Goal: Information Seeking & Learning: Learn about a topic

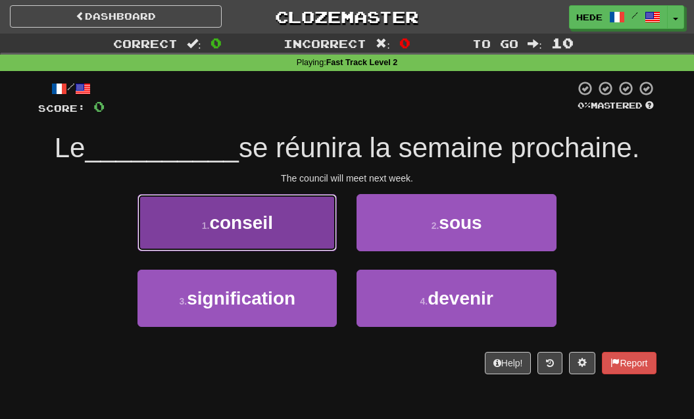
click at [173, 237] on button "1 . conseil" at bounding box center [236, 222] width 199 height 57
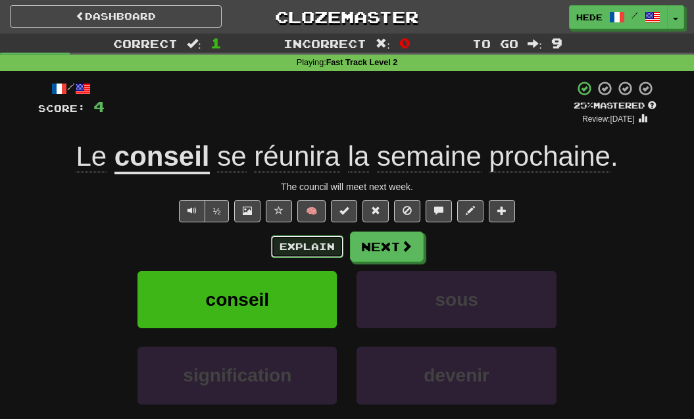
click at [294, 241] on button "Explain" at bounding box center [307, 246] width 72 height 22
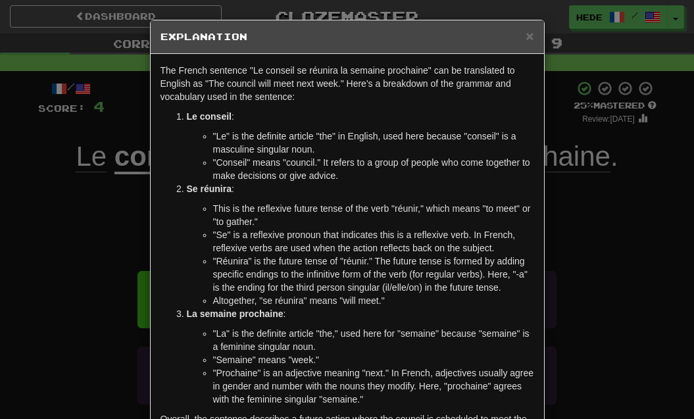
click at [534, 41] on div "× Explanation" at bounding box center [347, 37] width 393 height 34
click at [529, 40] on span "×" at bounding box center [529, 35] width 8 height 15
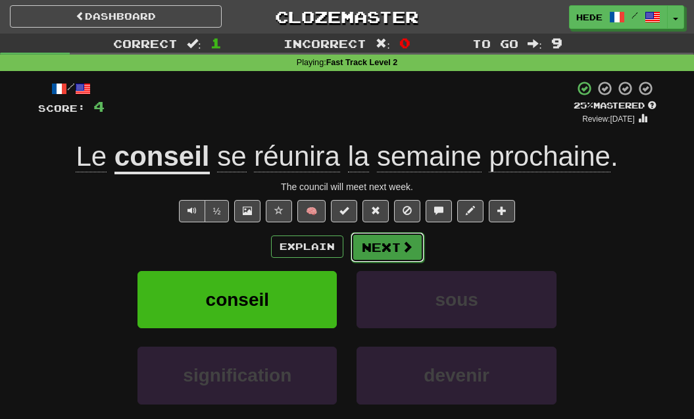
click at [383, 241] on button "Next" at bounding box center [387, 247] width 74 height 30
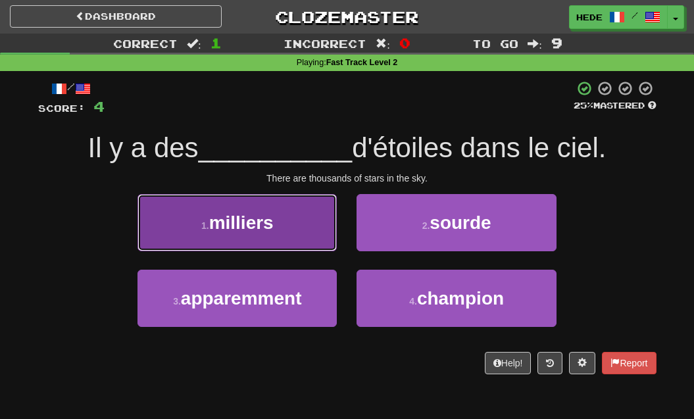
click at [315, 238] on button "1 . milliers" at bounding box center [236, 222] width 199 height 57
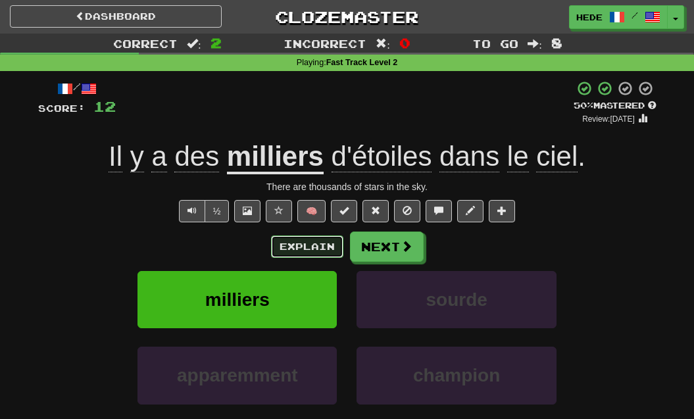
click at [315, 238] on button "Explain" at bounding box center [307, 246] width 72 height 22
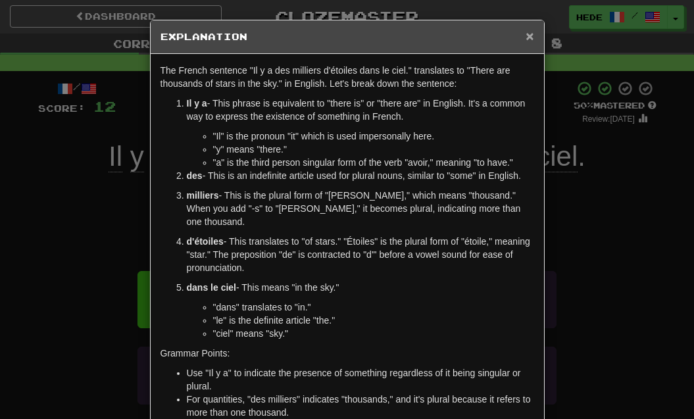
click at [530, 35] on span "×" at bounding box center [529, 35] width 8 height 15
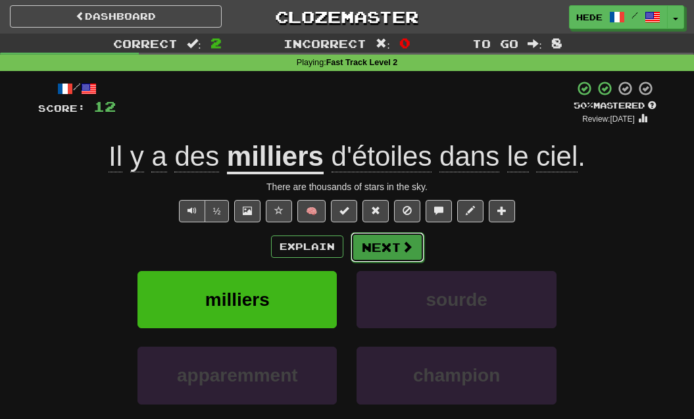
click at [404, 237] on button "Next" at bounding box center [387, 247] width 74 height 30
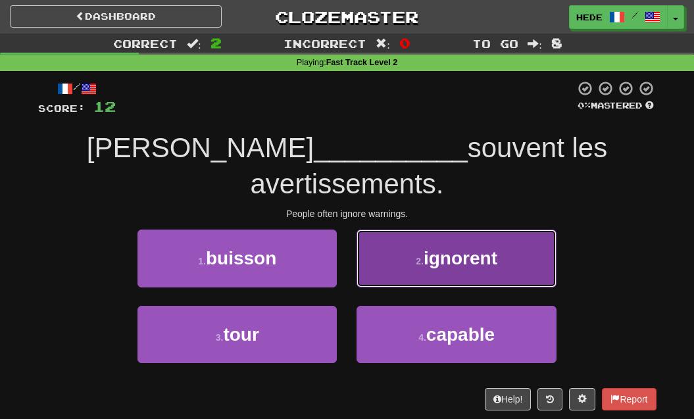
click at [385, 229] on button "2 . ignorent" at bounding box center [455, 257] width 199 height 57
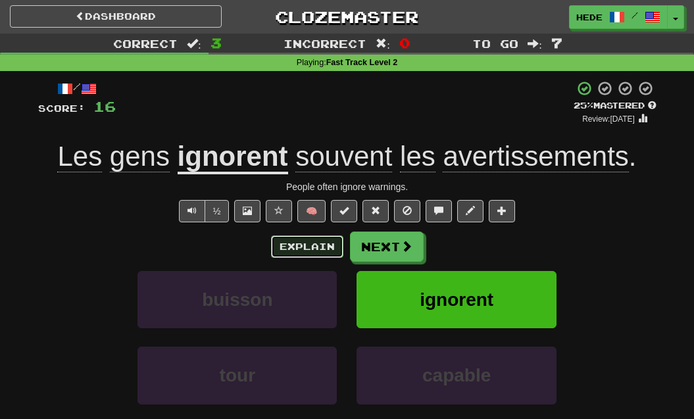
click at [324, 248] on button "Explain" at bounding box center [307, 246] width 72 height 22
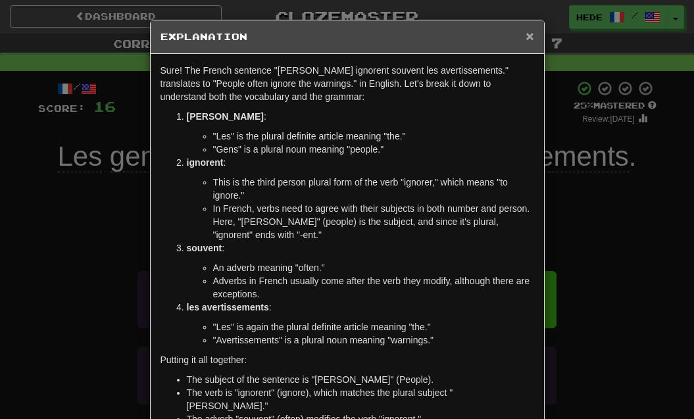
click at [528, 34] on span "×" at bounding box center [529, 35] width 8 height 15
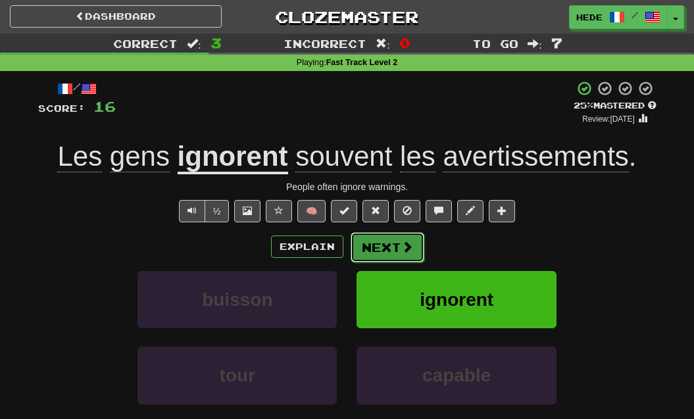
click at [388, 240] on button "Next" at bounding box center [387, 247] width 74 height 30
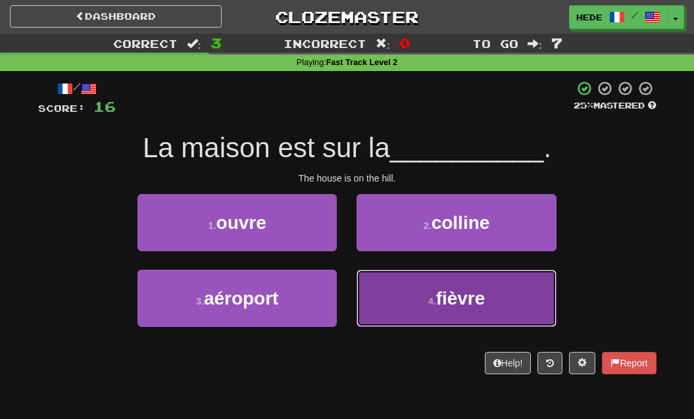
click at [388, 289] on button "4 . fièvre" at bounding box center [455, 298] width 199 height 57
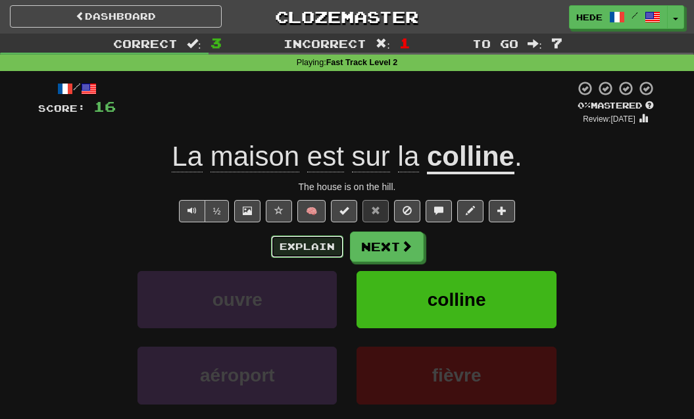
click at [308, 247] on button "Explain" at bounding box center [307, 246] width 72 height 22
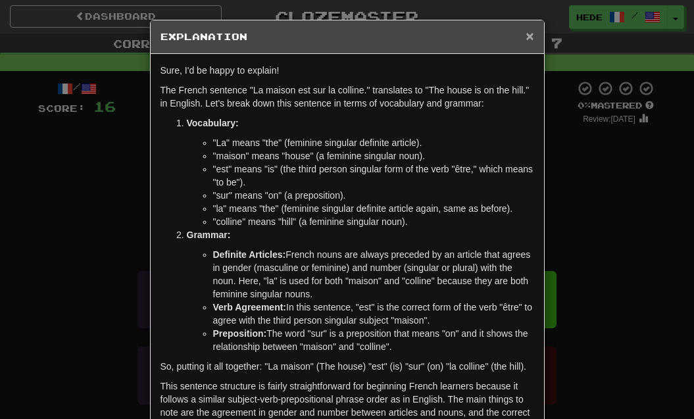
click at [530, 39] on span "×" at bounding box center [529, 35] width 8 height 15
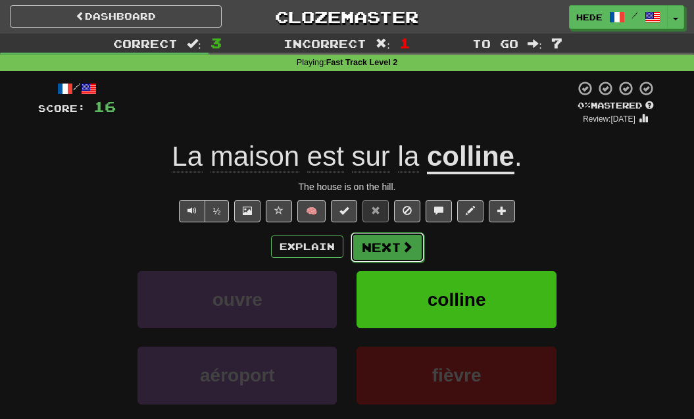
click at [400, 259] on button "Next" at bounding box center [387, 247] width 74 height 30
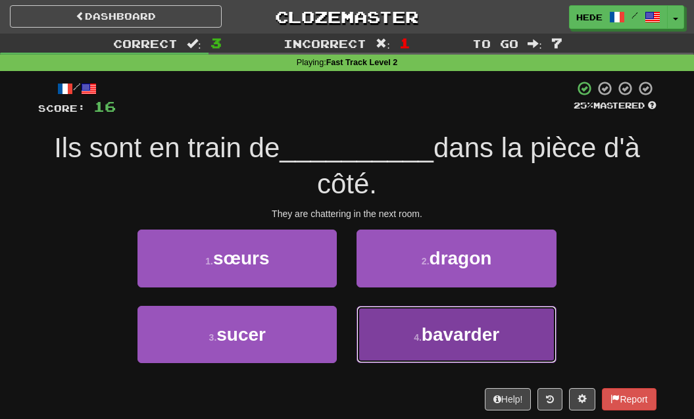
click at [417, 347] on button "4 . bavarder" at bounding box center [455, 334] width 199 height 57
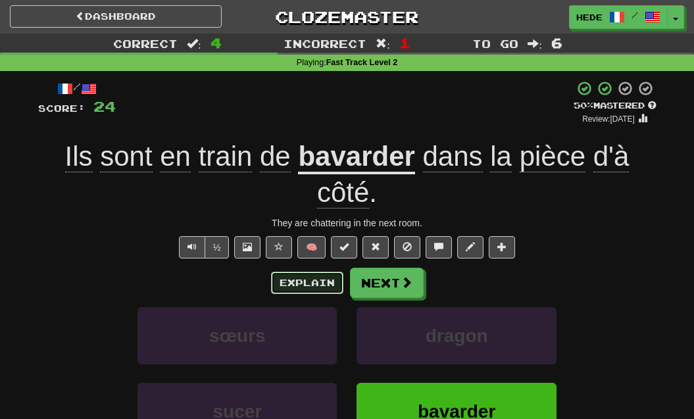
click at [321, 281] on button "Explain" at bounding box center [307, 282] width 72 height 22
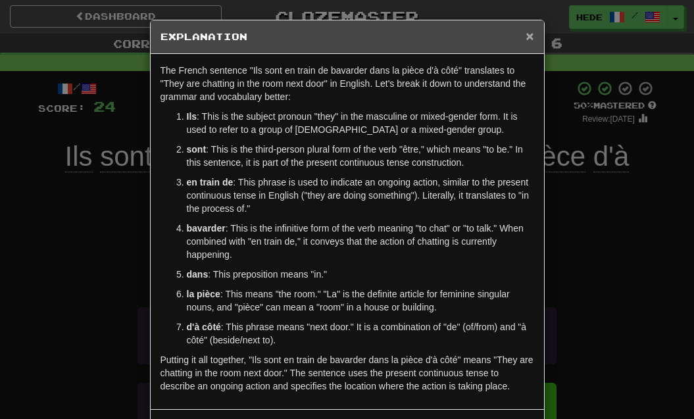
click at [531, 41] on span "×" at bounding box center [529, 35] width 8 height 15
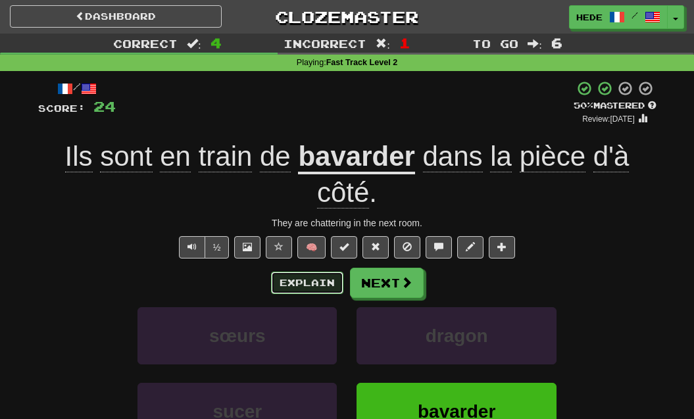
click at [308, 291] on button "Explain" at bounding box center [307, 282] width 72 height 22
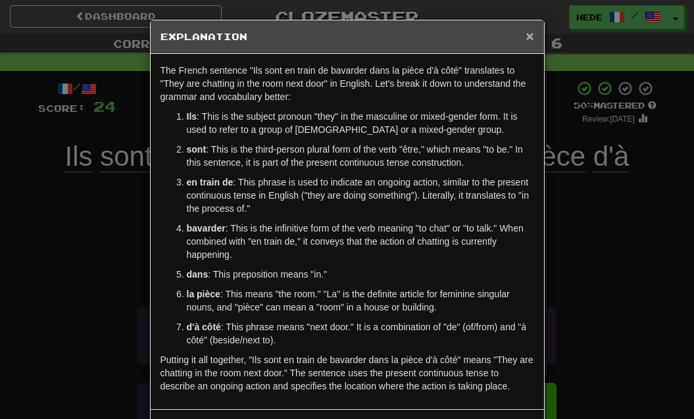
click at [527, 37] on span "×" at bounding box center [529, 35] width 8 height 15
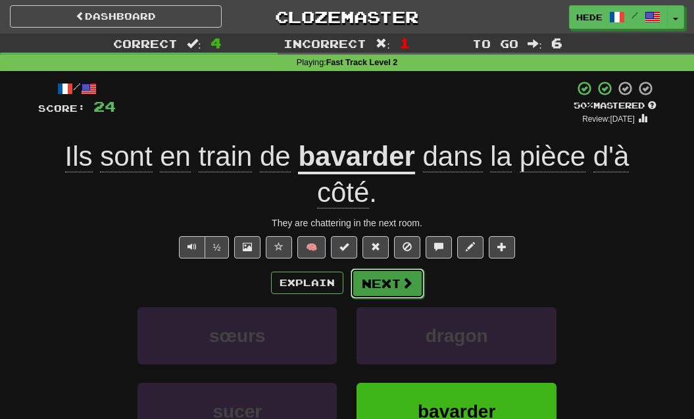
click at [408, 282] on span at bounding box center [407, 283] width 12 height 12
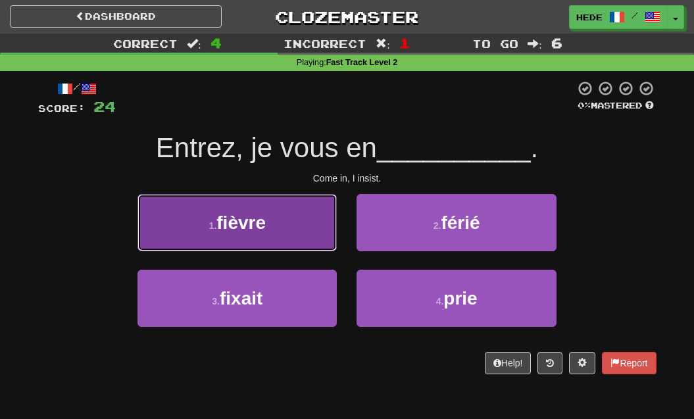
click at [273, 216] on button "1 . fièvre" at bounding box center [236, 222] width 199 height 57
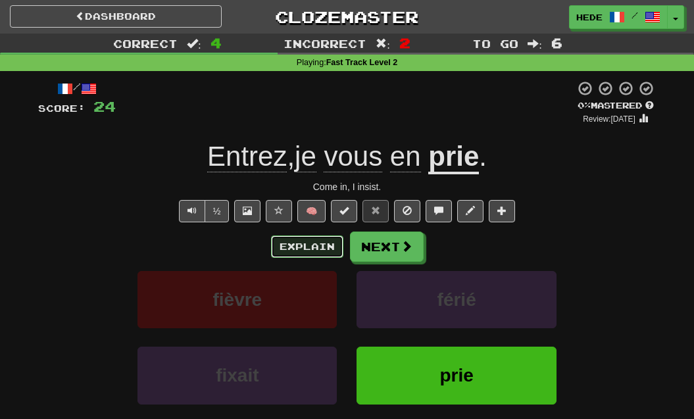
click at [298, 248] on button "Explain" at bounding box center [307, 246] width 72 height 22
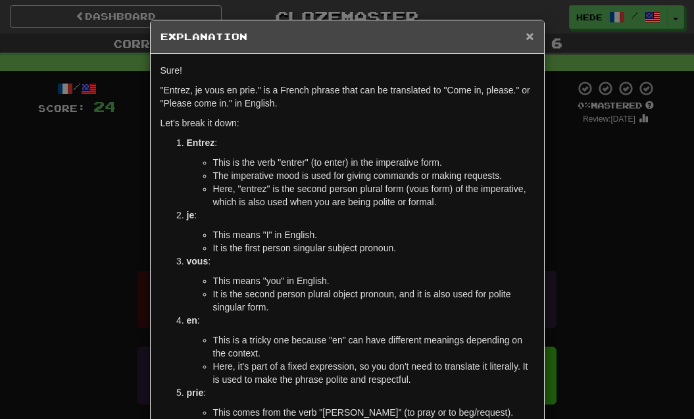
click at [531, 42] on span "×" at bounding box center [529, 35] width 8 height 15
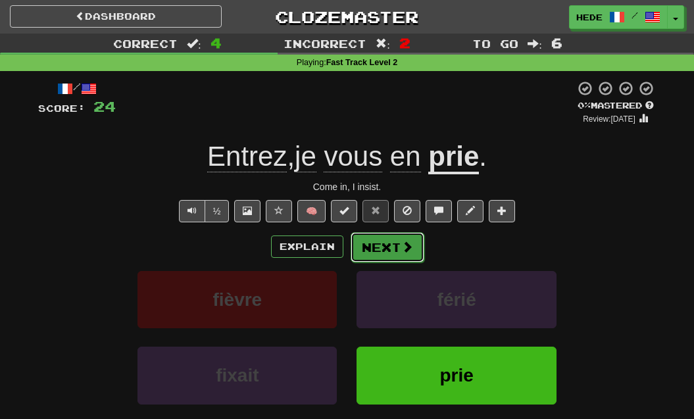
click at [411, 252] on button "Next" at bounding box center [387, 247] width 74 height 30
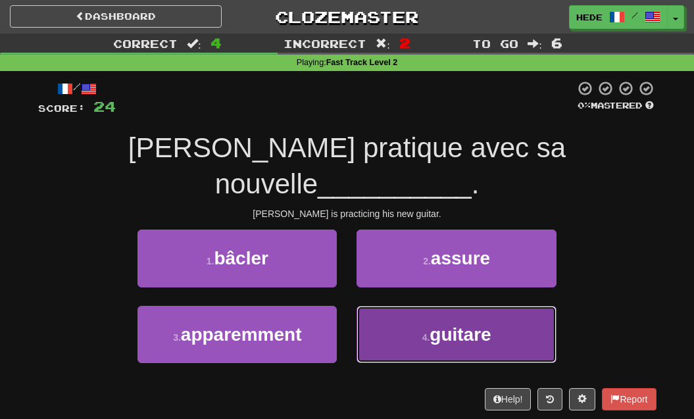
click at [454, 306] on button "4 . guitare" at bounding box center [455, 334] width 199 height 57
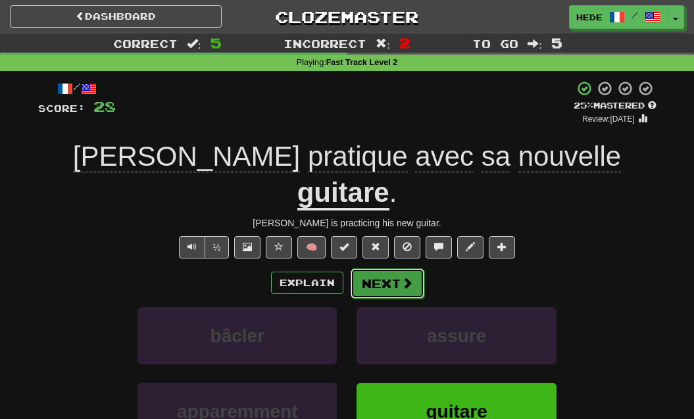
click at [386, 268] on button "Next" at bounding box center [387, 283] width 74 height 30
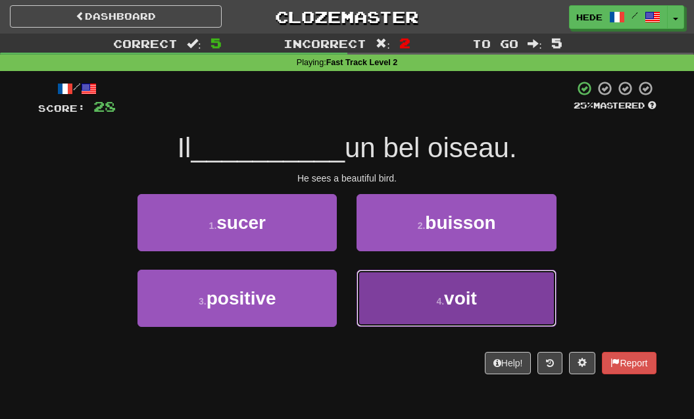
click at [415, 304] on button "4 . [PERSON_NAME]" at bounding box center [455, 298] width 199 height 57
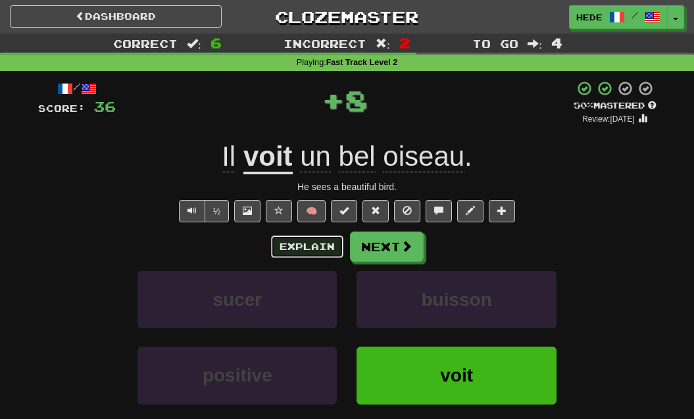
click at [298, 243] on button "Explain" at bounding box center [307, 246] width 72 height 22
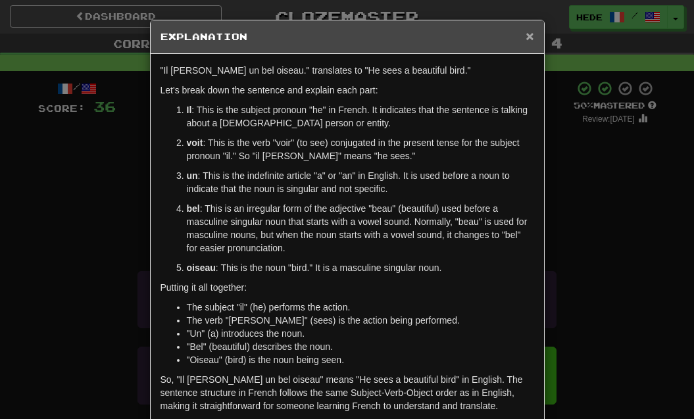
click at [530, 37] on span "×" at bounding box center [529, 35] width 8 height 15
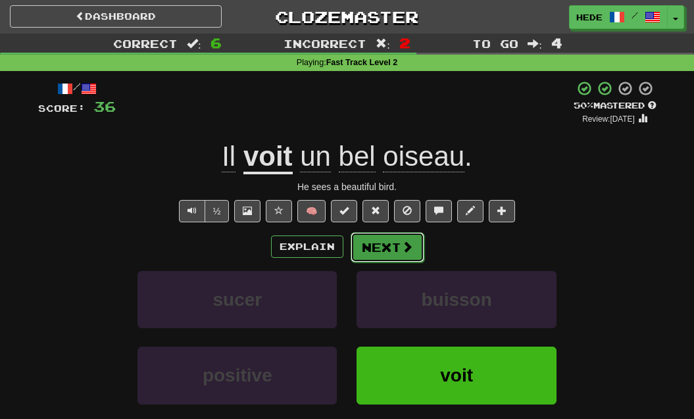
click at [403, 244] on span at bounding box center [407, 247] width 12 height 12
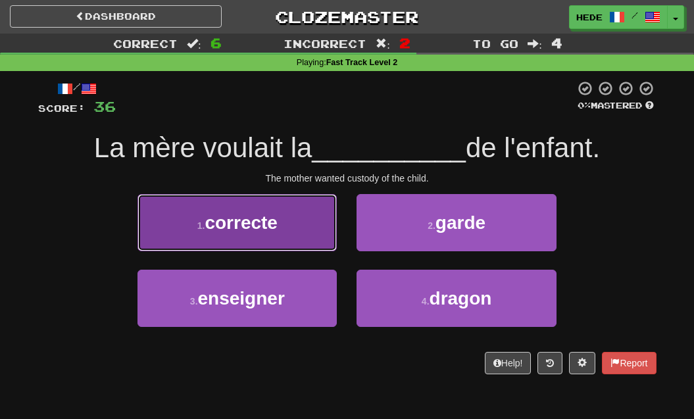
click at [267, 245] on button "1 . correcte" at bounding box center [236, 222] width 199 height 57
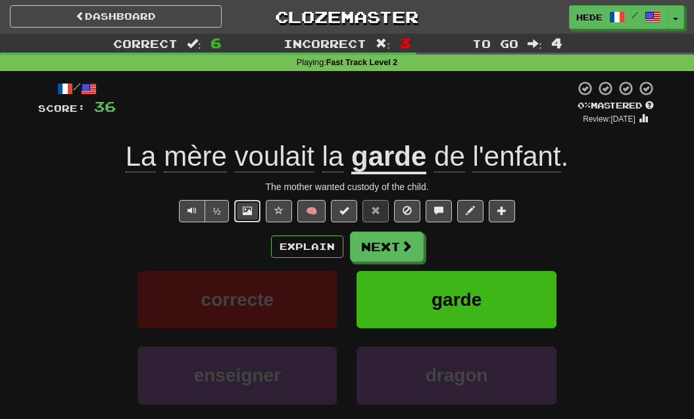
click at [250, 216] on button at bounding box center [247, 211] width 26 height 22
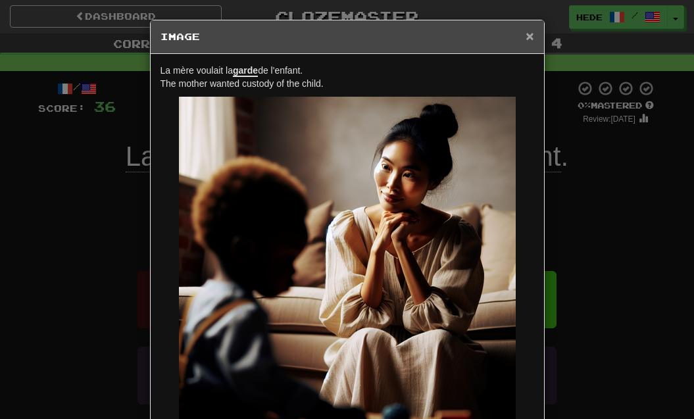
click at [529, 37] on span "×" at bounding box center [529, 35] width 8 height 15
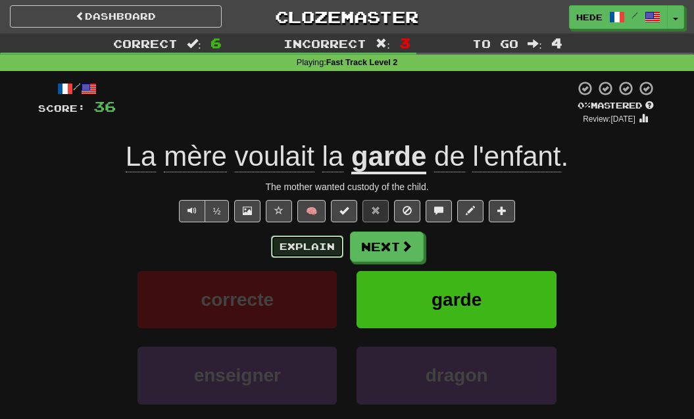
click at [312, 254] on button "Explain" at bounding box center [307, 246] width 72 height 22
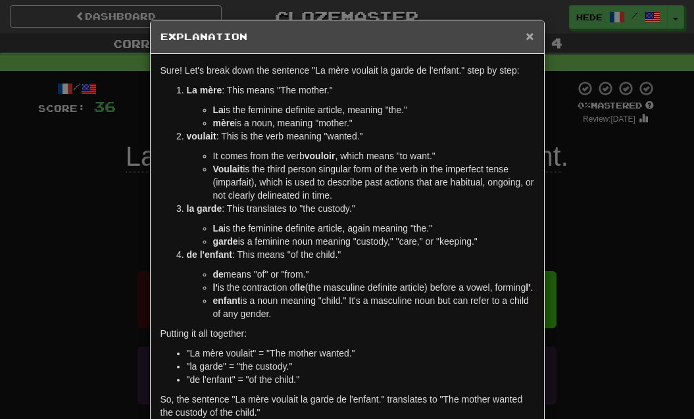
click at [529, 38] on span "×" at bounding box center [529, 35] width 8 height 15
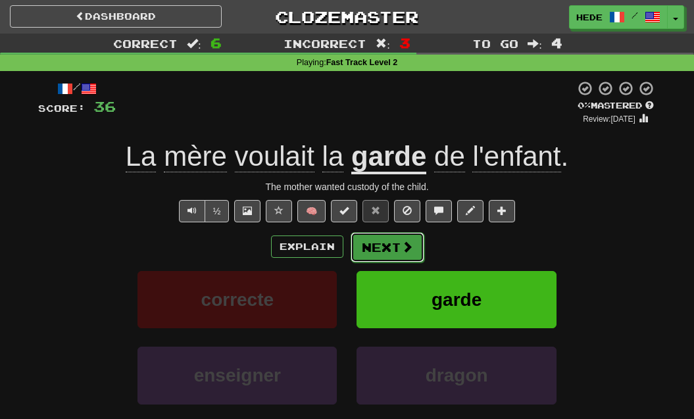
click at [379, 246] on button "Next" at bounding box center [387, 247] width 74 height 30
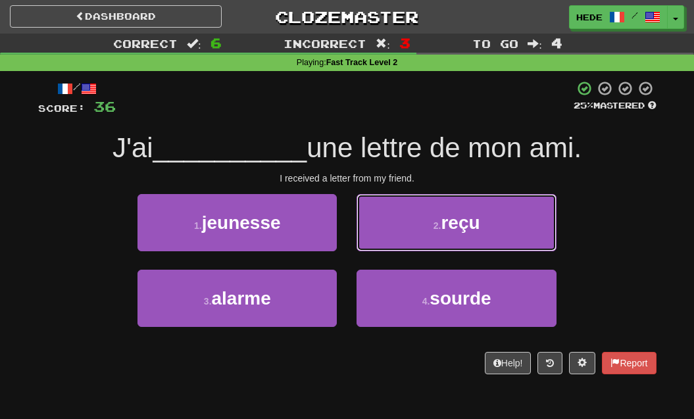
click at [379, 246] on button "2 . reçu" at bounding box center [455, 222] width 199 height 57
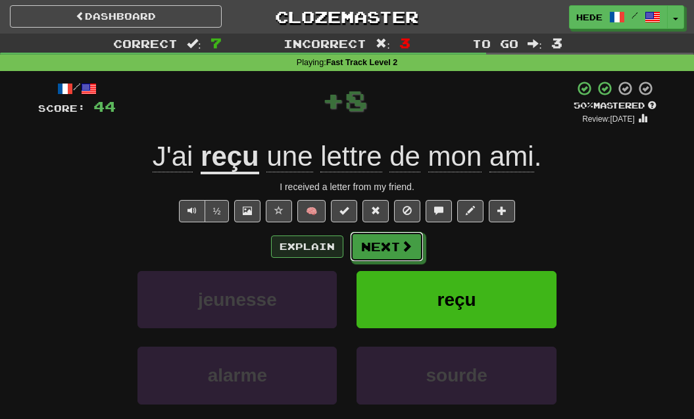
drag, startPoint x: 376, startPoint y: 252, endPoint x: 315, endPoint y: 248, distance: 61.3
click at [315, 248] on div "Explain Next" at bounding box center [347, 246] width 618 height 30
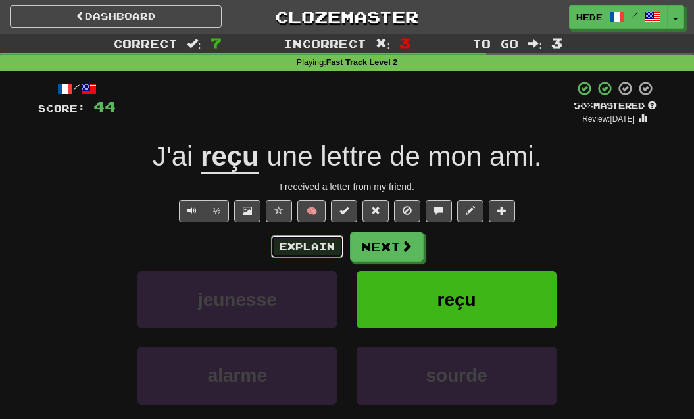
click at [315, 247] on button "Explain" at bounding box center [307, 246] width 72 height 22
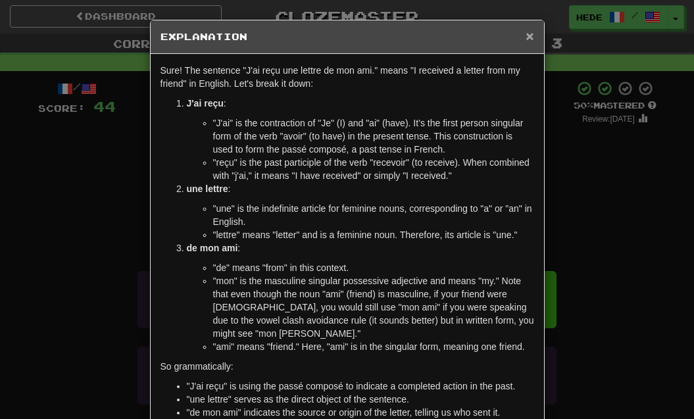
click at [529, 42] on span "×" at bounding box center [529, 35] width 8 height 15
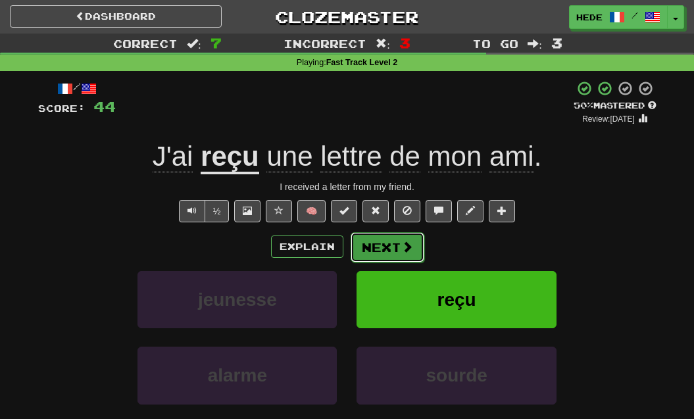
click at [368, 233] on button "Next" at bounding box center [387, 247] width 74 height 30
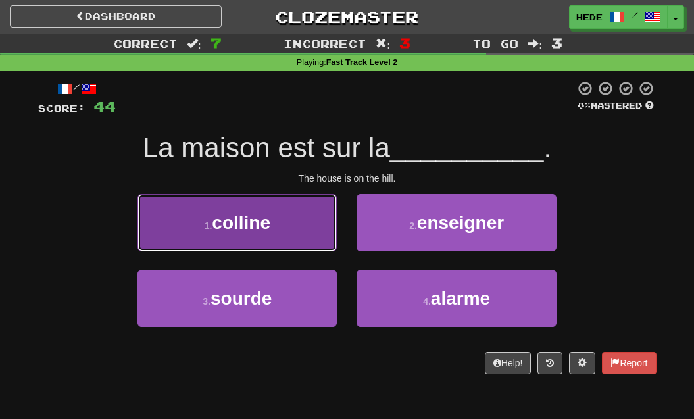
click at [279, 250] on button "1 . colline" at bounding box center [236, 222] width 199 height 57
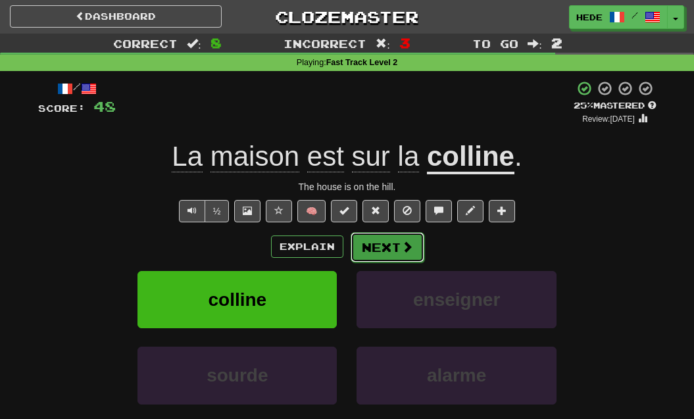
click at [385, 248] on button "Next" at bounding box center [387, 247] width 74 height 30
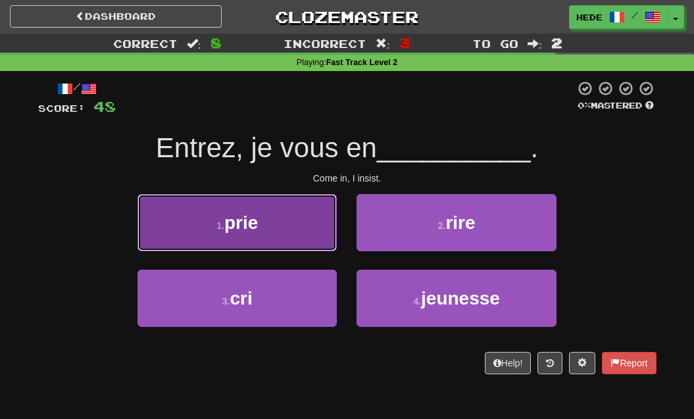
click at [290, 249] on button "1 . prie" at bounding box center [236, 222] width 199 height 57
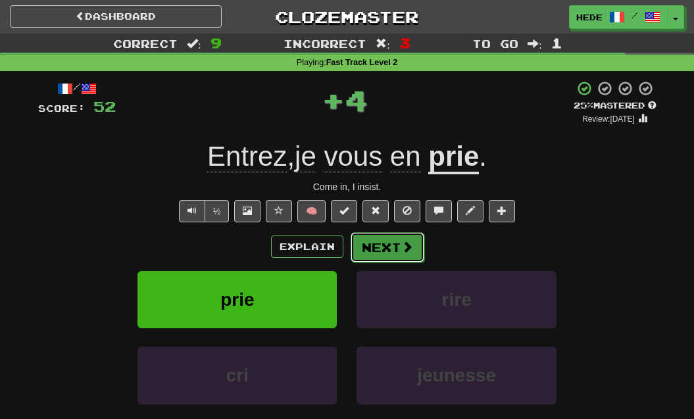
click at [394, 237] on button "Next" at bounding box center [387, 247] width 74 height 30
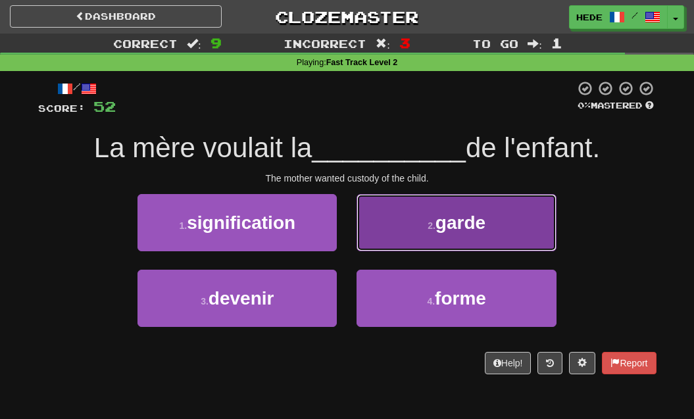
click at [372, 237] on button "2 . garde" at bounding box center [455, 222] width 199 height 57
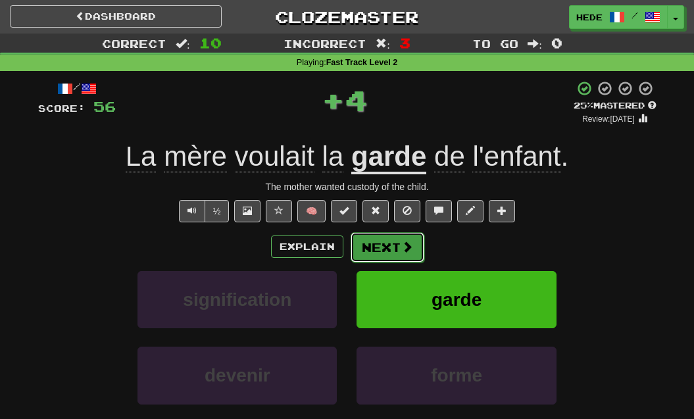
click at [375, 237] on button "Next" at bounding box center [387, 247] width 74 height 30
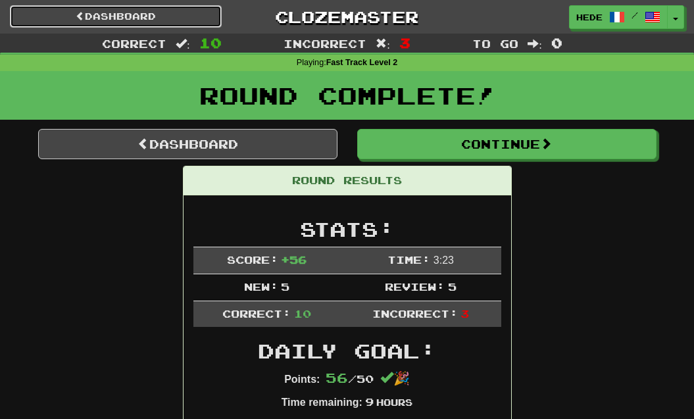
click at [174, 20] on link "Dashboard" at bounding box center [116, 16] width 212 height 22
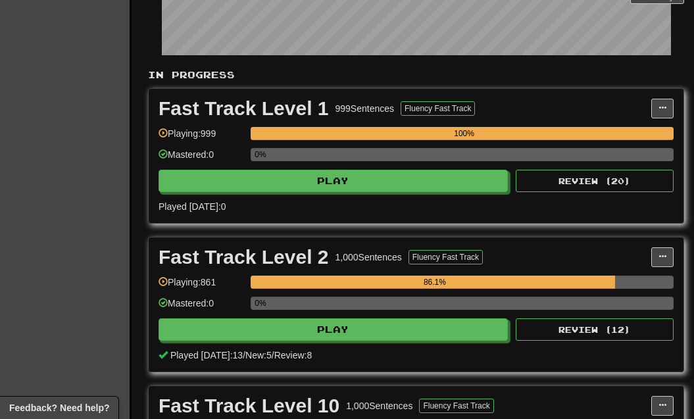
scroll to position [250, 0]
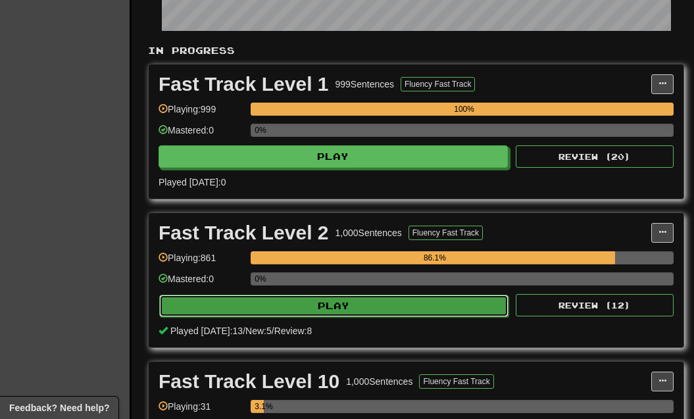
click at [460, 312] on button "Play" at bounding box center [333, 305] width 349 height 22
select select "**"
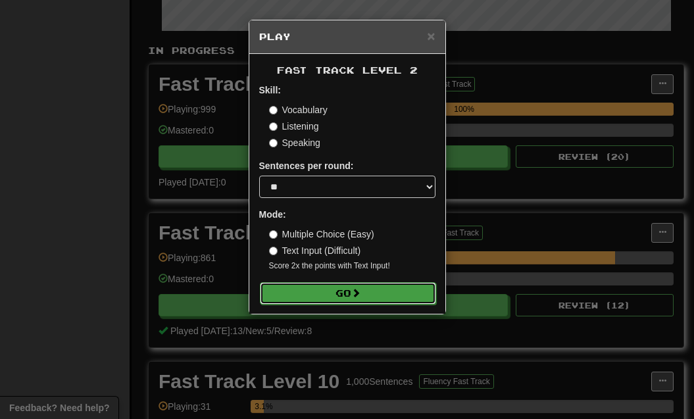
click at [397, 289] on button "Go" at bounding box center [348, 293] width 176 height 22
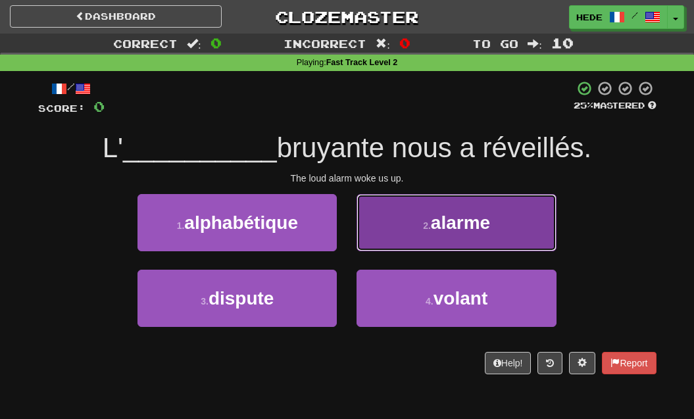
click at [433, 239] on button "2 . alarme" at bounding box center [455, 222] width 199 height 57
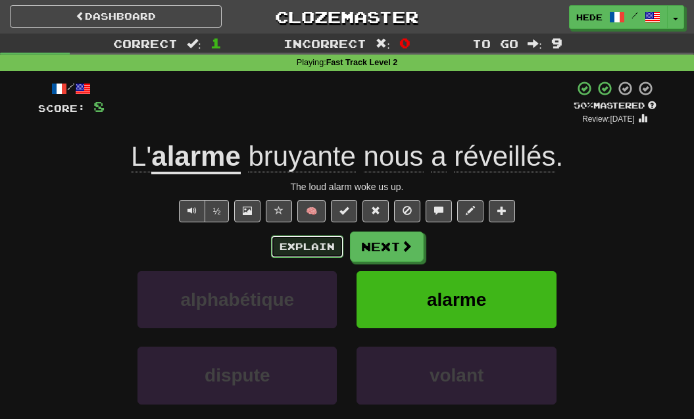
click at [323, 245] on button "Explain" at bounding box center [307, 246] width 72 height 22
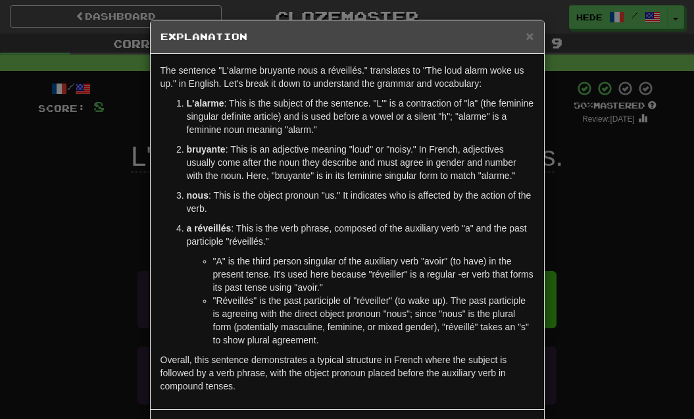
click at [523, 43] on div "× Explanation" at bounding box center [347, 37] width 393 height 34
click at [536, 35] on div "× Explanation" at bounding box center [347, 37] width 393 height 34
click at [534, 35] on div "× Explanation" at bounding box center [347, 37] width 393 height 34
click at [526, 37] on span "×" at bounding box center [529, 35] width 8 height 15
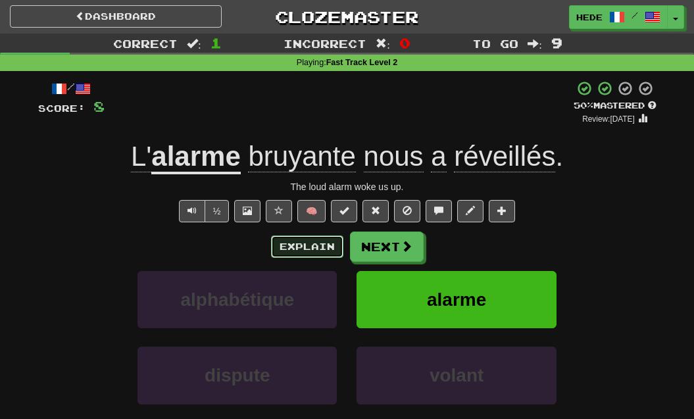
click at [302, 246] on button "Explain" at bounding box center [307, 246] width 72 height 22
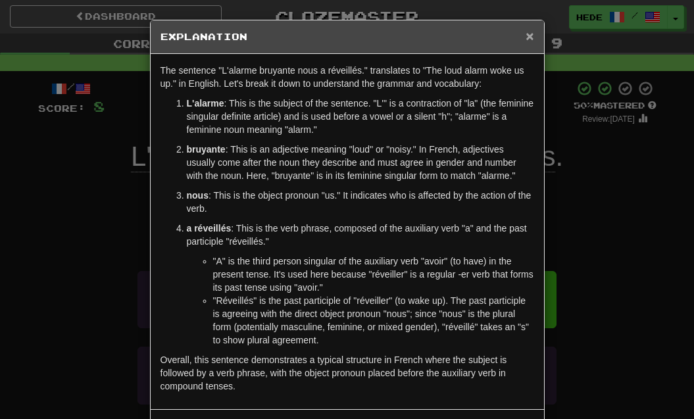
click at [529, 32] on span "×" at bounding box center [529, 35] width 8 height 15
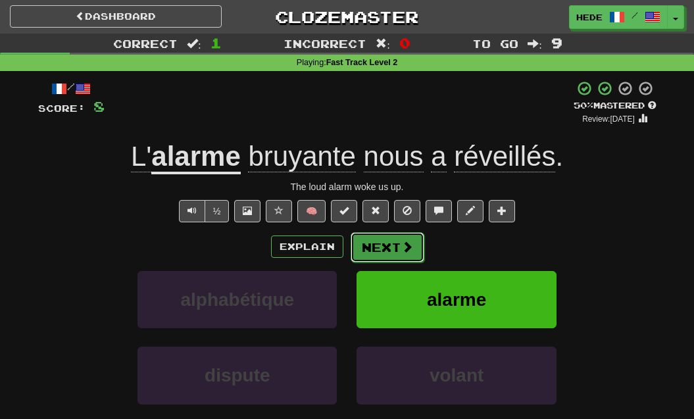
click at [391, 245] on button "Next" at bounding box center [387, 247] width 74 height 30
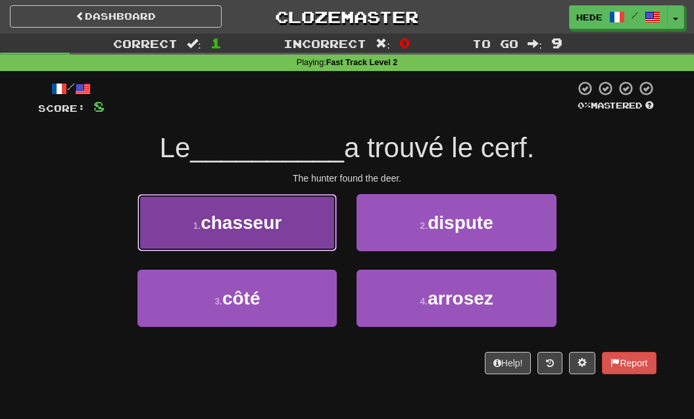
click at [333, 240] on button "1 . chasseur" at bounding box center [236, 222] width 199 height 57
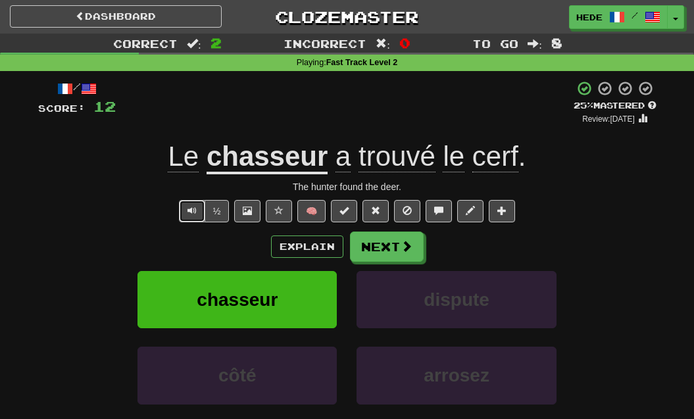
click at [198, 206] on button "Text-to-speech controls" at bounding box center [192, 211] width 26 height 22
click at [389, 239] on button "Next" at bounding box center [387, 247] width 74 height 30
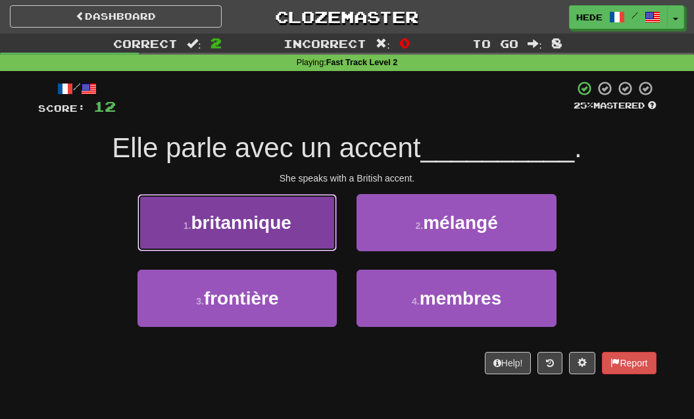
click at [272, 209] on button "1 . britannique" at bounding box center [236, 222] width 199 height 57
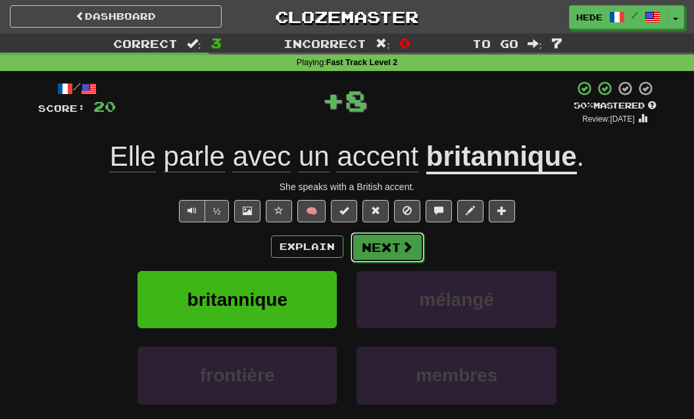
click at [379, 251] on button "Next" at bounding box center [387, 247] width 74 height 30
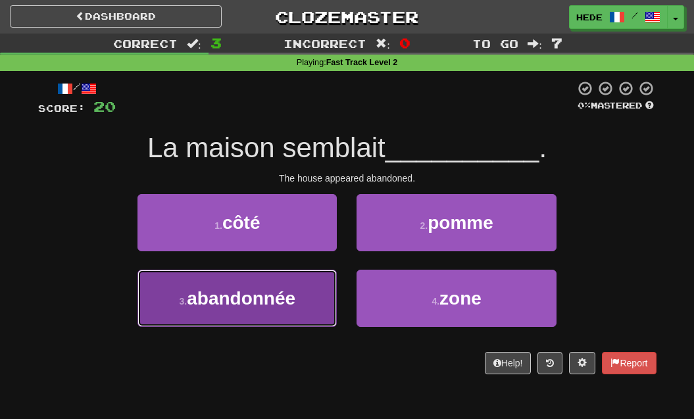
click at [232, 288] on span "abandonnée" at bounding box center [241, 298] width 108 height 20
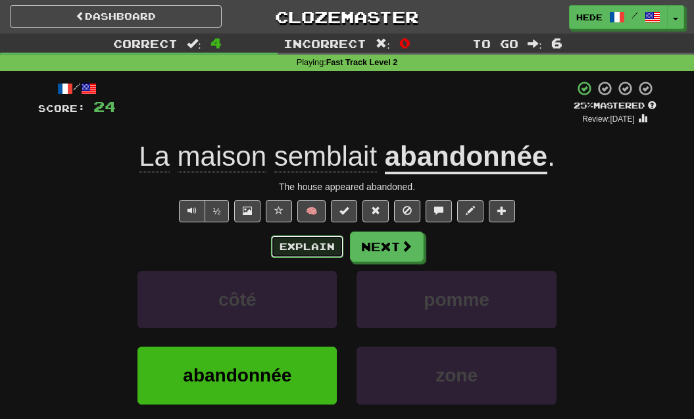
click at [308, 241] on button "Explain" at bounding box center [307, 246] width 72 height 22
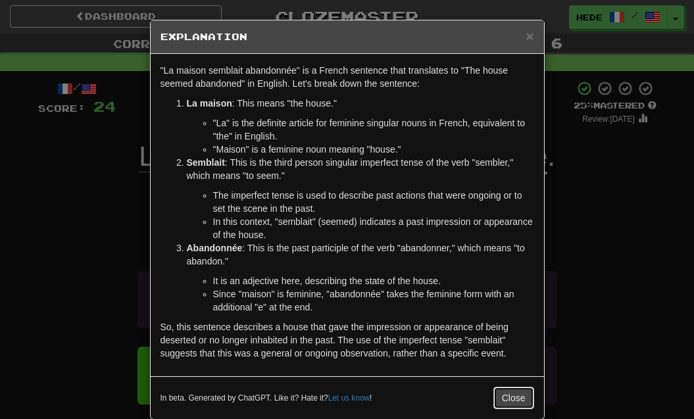
click at [515, 401] on button "Close" at bounding box center [513, 398] width 41 height 22
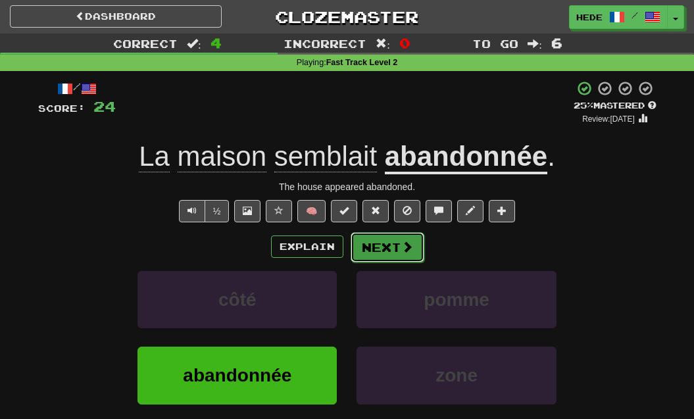
click at [401, 244] on span at bounding box center [407, 247] width 12 height 12
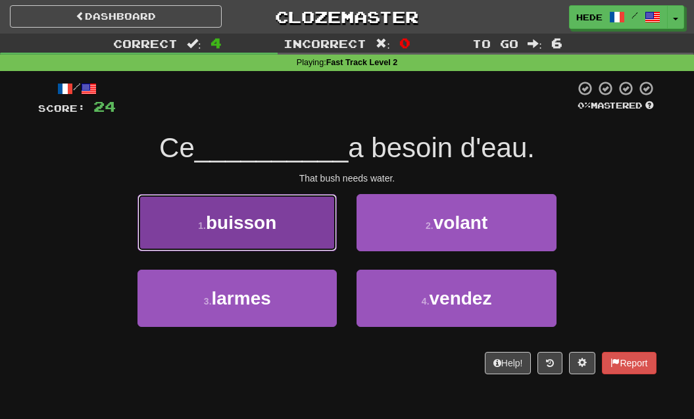
click at [303, 250] on button "1 . buisson" at bounding box center [236, 222] width 199 height 57
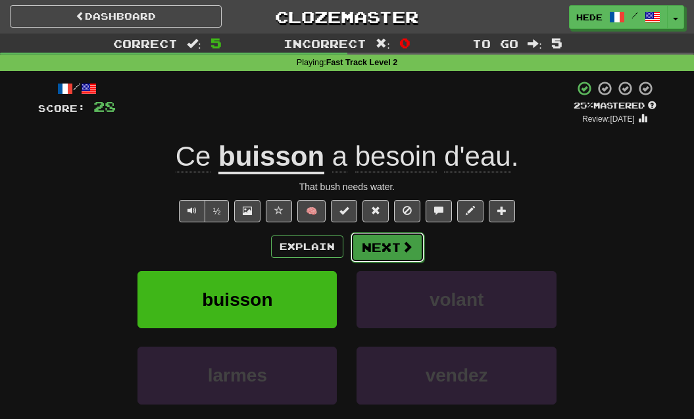
click at [382, 238] on button "Next" at bounding box center [387, 247] width 74 height 30
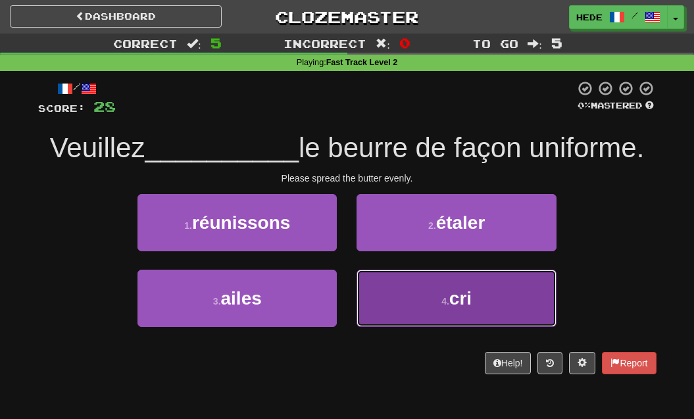
click at [383, 297] on button "4 . cri" at bounding box center [455, 298] width 199 height 57
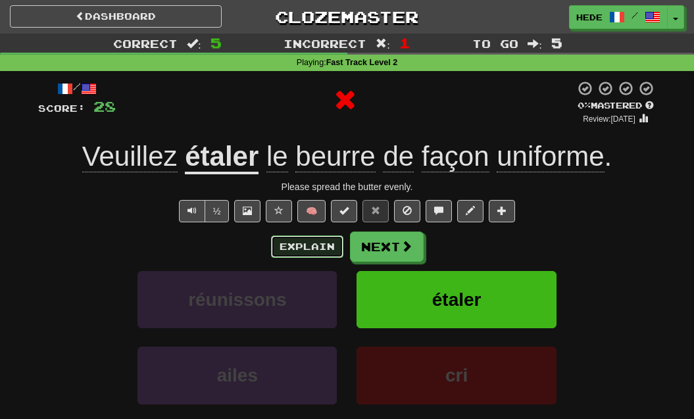
click at [311, 248] on button "Explain" at bounding box center [307, 246] width 72 height 22
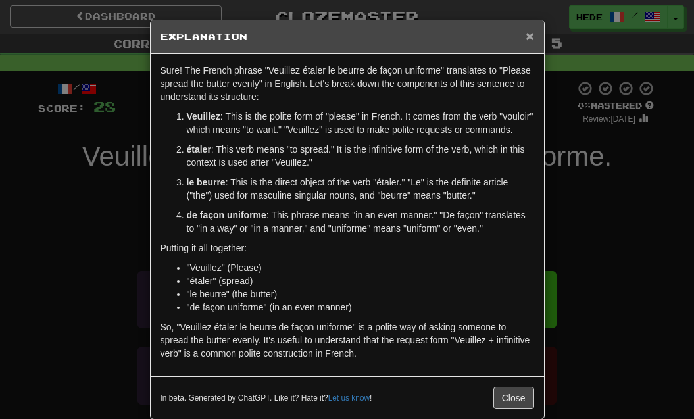
click at [532, 37] on span "×" at bounding box center [529, 35] width 8 height 15
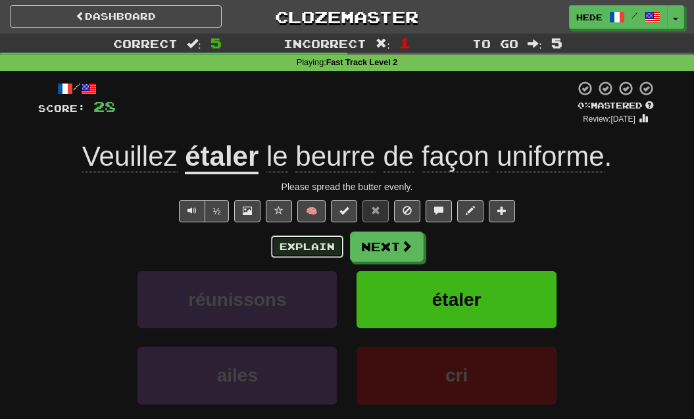
click at [307, 256] on button "Explain" at bounding box center [307, 246] width 72 height 22
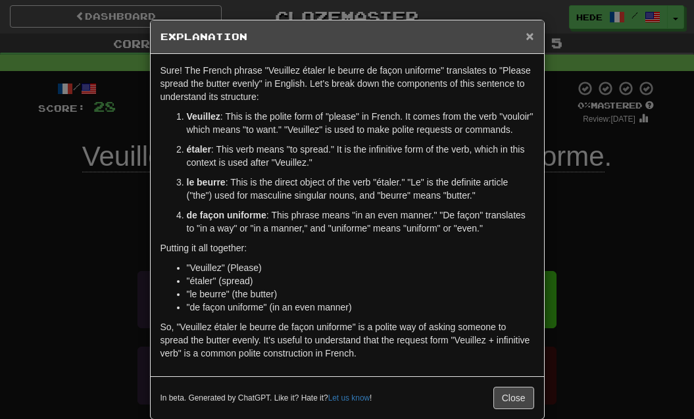
click at [533, 32] on span "×" at bounding box center [529, 35] width 8 height 15
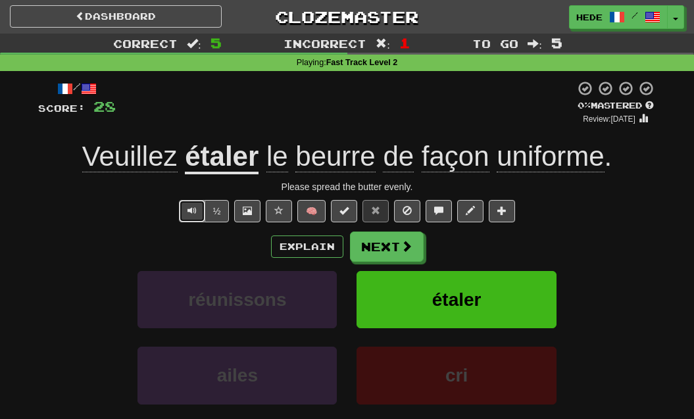
click at [199, 214] on button "Text-to-speech controls" at bounding box center [192, 211] width 26 height 22
click at [383, 248] on button "Next" at bounding box center [387, 247] width 74 height 30
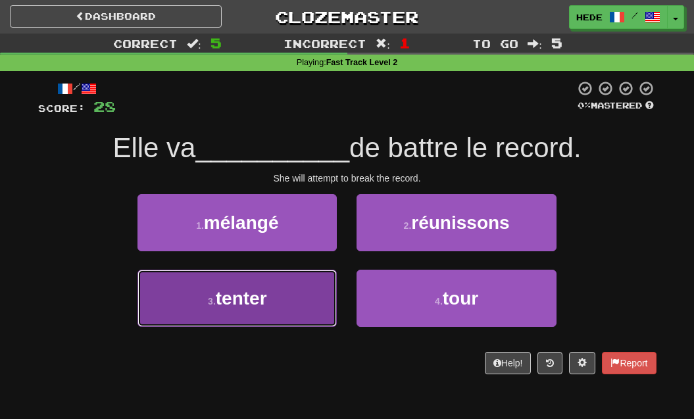
click at [270, 296] on button "3 . tenter" at bounding box center [236, 298] width 199 height 57
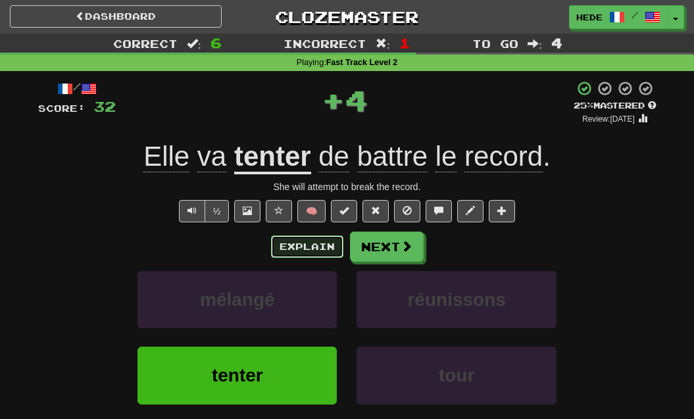
click at [302, 239] on button "Explain" at bounding box center [307, 246] width 72 height 22
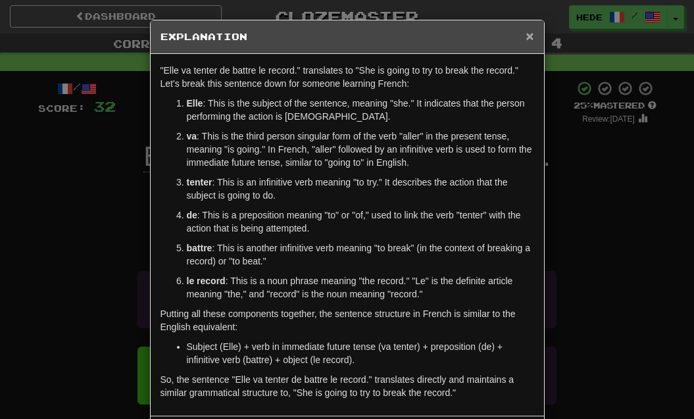
click at [529, 32] on span "×" at bounding box center [529, 35] width 8 height 15
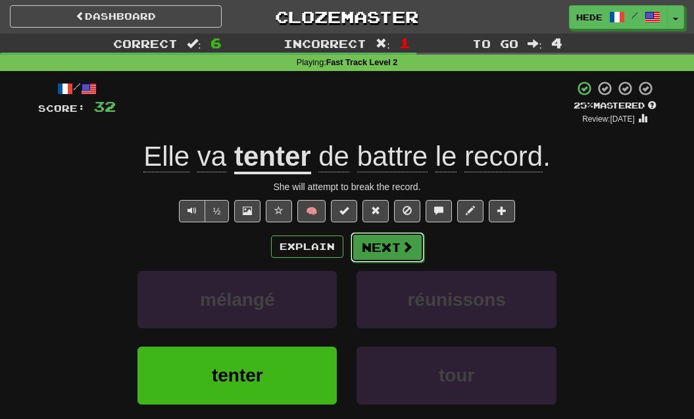
click at [406, 238] on button "Next" at bounding box center [387, 247] width 74 height 30
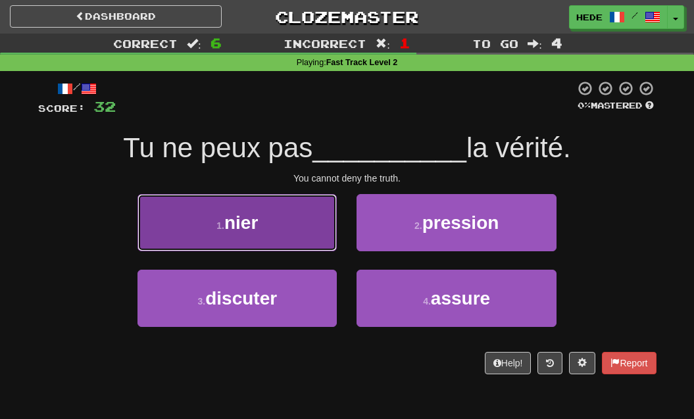
click at [276, 228] on button "1 . nier" at bounding box center [236, 222] width 199 height 57
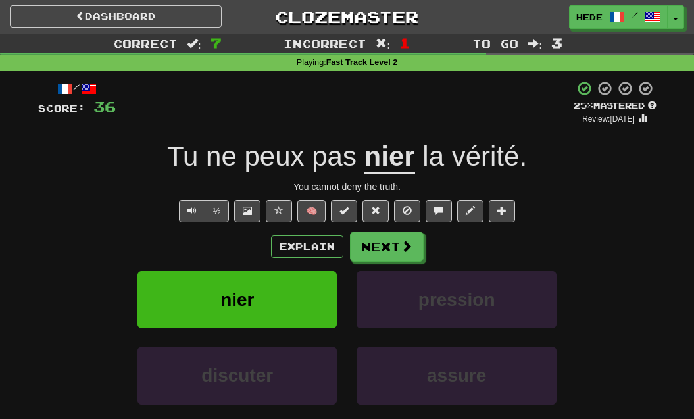
click at [28, 245] on div "/ Score: 36 + 4 25 % Mastered Review: 2025-09-15 Tu ne peux pas nier la vérité …" at bounding box center [347, 280] width 638 height 418
click at [367, 239] on button "Next" at bounding box center [387, 247] width 74 height 30
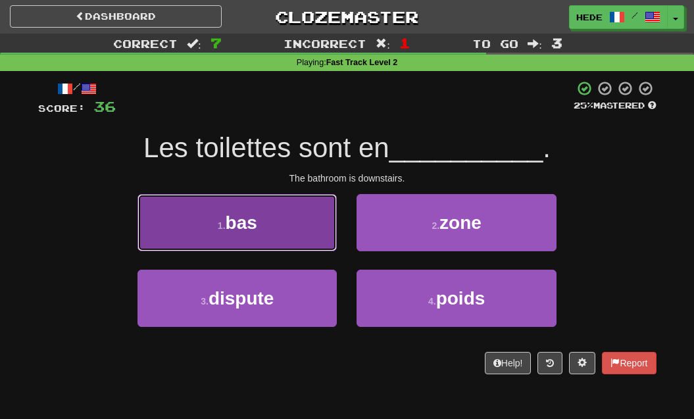
click at [335, 235] on button "1 . bas" at bounding box center [236, 222] width 199 height 57
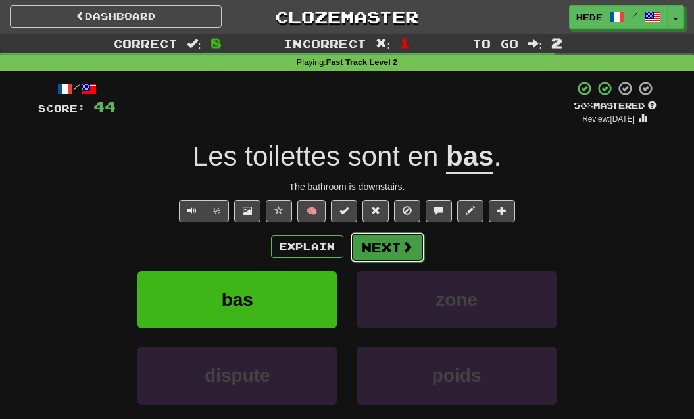
click at [352, 248] on button "Next" at bounding box center [387, 247] width 74 height 30
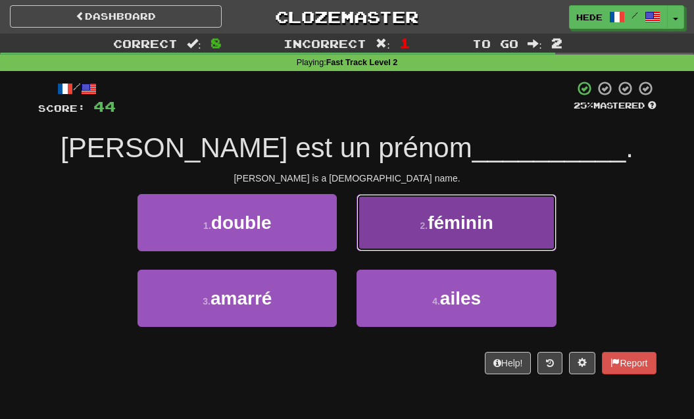
click at [407, 235] on button "2 . féminin" at bounding box center [455, 222] width 199 height 57
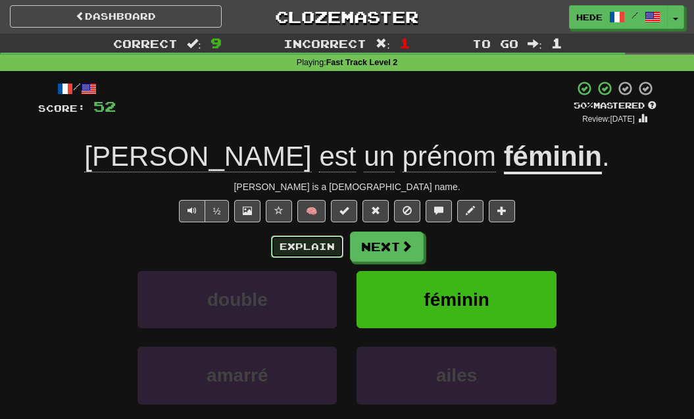
click at [311, 243] on button "Explain" at bounding box center [307, 246] width 72 height 22
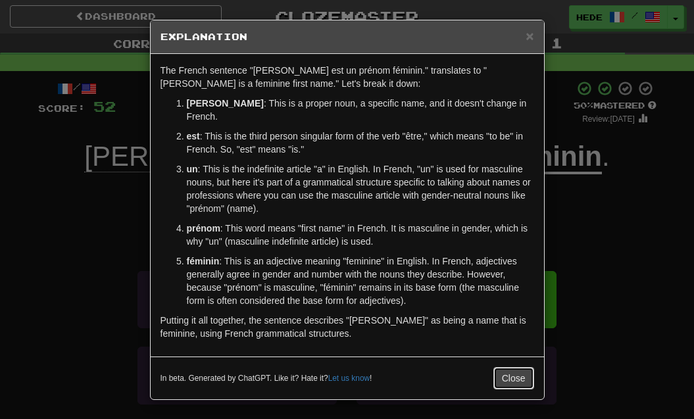
click at [506, 367] on button "Close" at bounding box center [513, 378] width 41 height 22
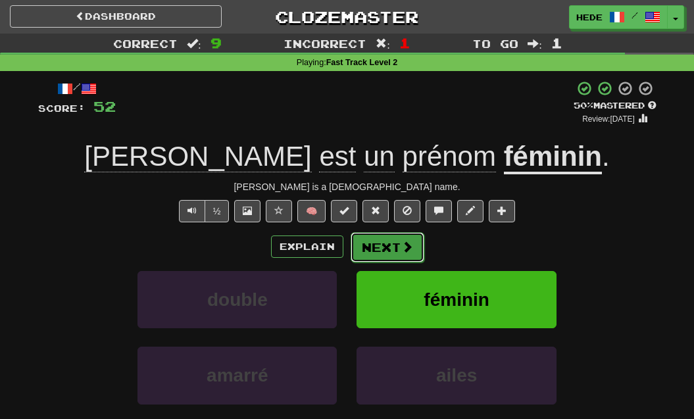
click at [414, 254] on button "Next" at bounding box center [387, 247] width 74 height 30
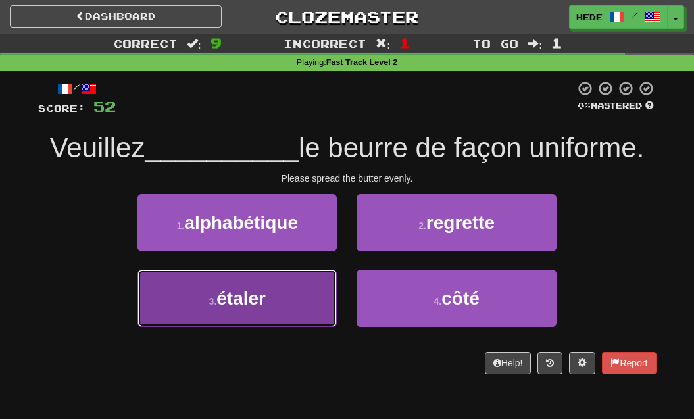
click at [321, 302] on button "3 . étaler" at bounding box center [236, 298] width 199 height 57
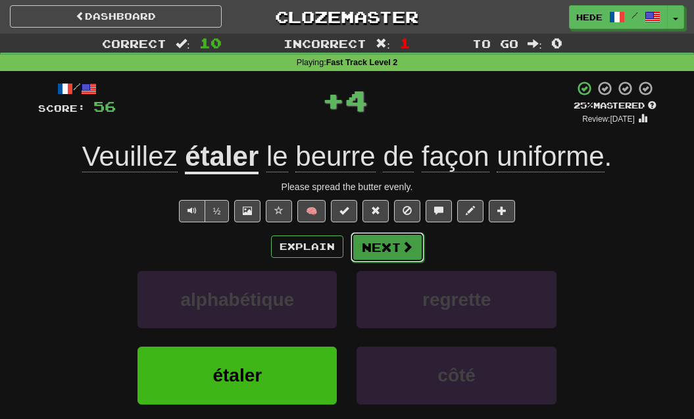
click at [396, 248] on button "Next" at bounding box center [387, 247] width 74 height 30
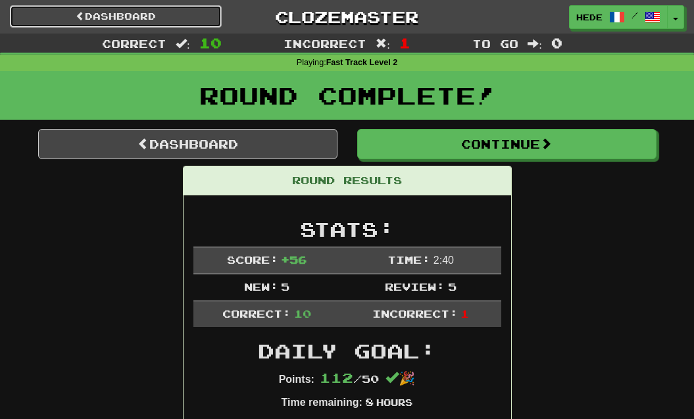
click at [105, 19] on link "Dashboard" at bounding box center [116, 16] width 212 height 22
